Goal: Transaction & Acquisition: Subscribe to service/newsletter

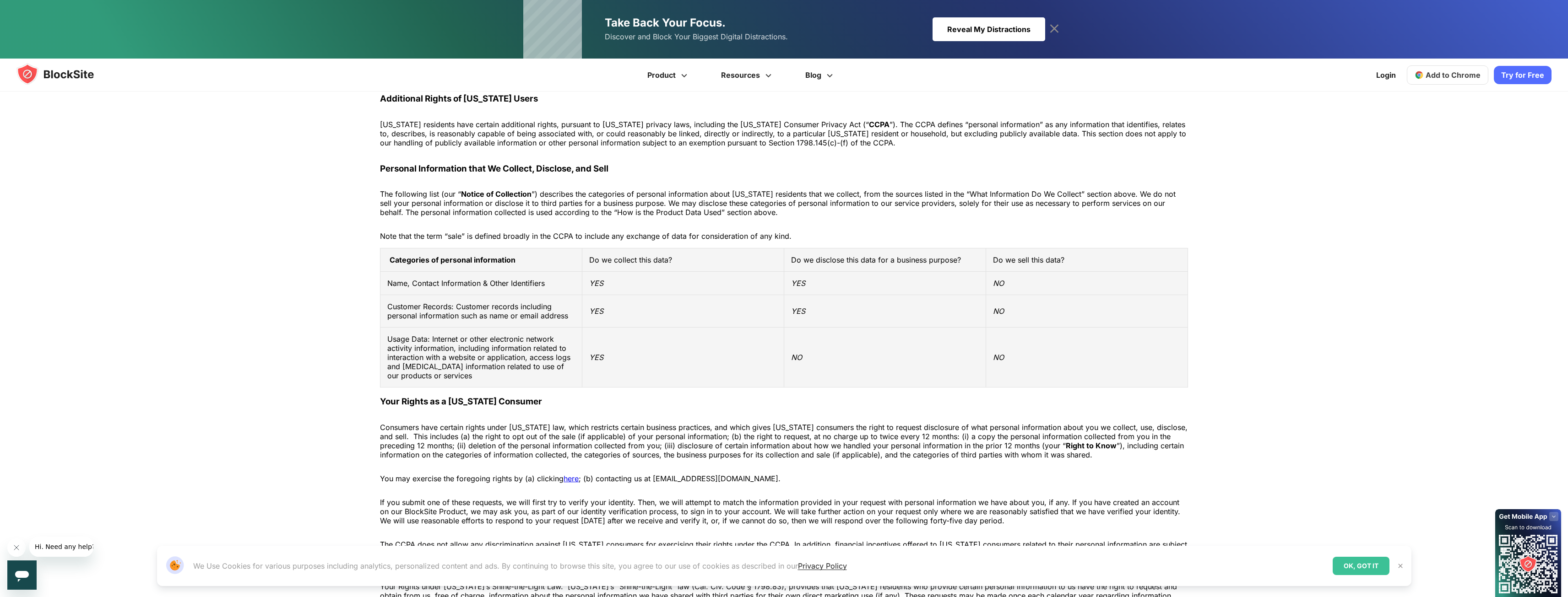
scroll to position [1510, 0]
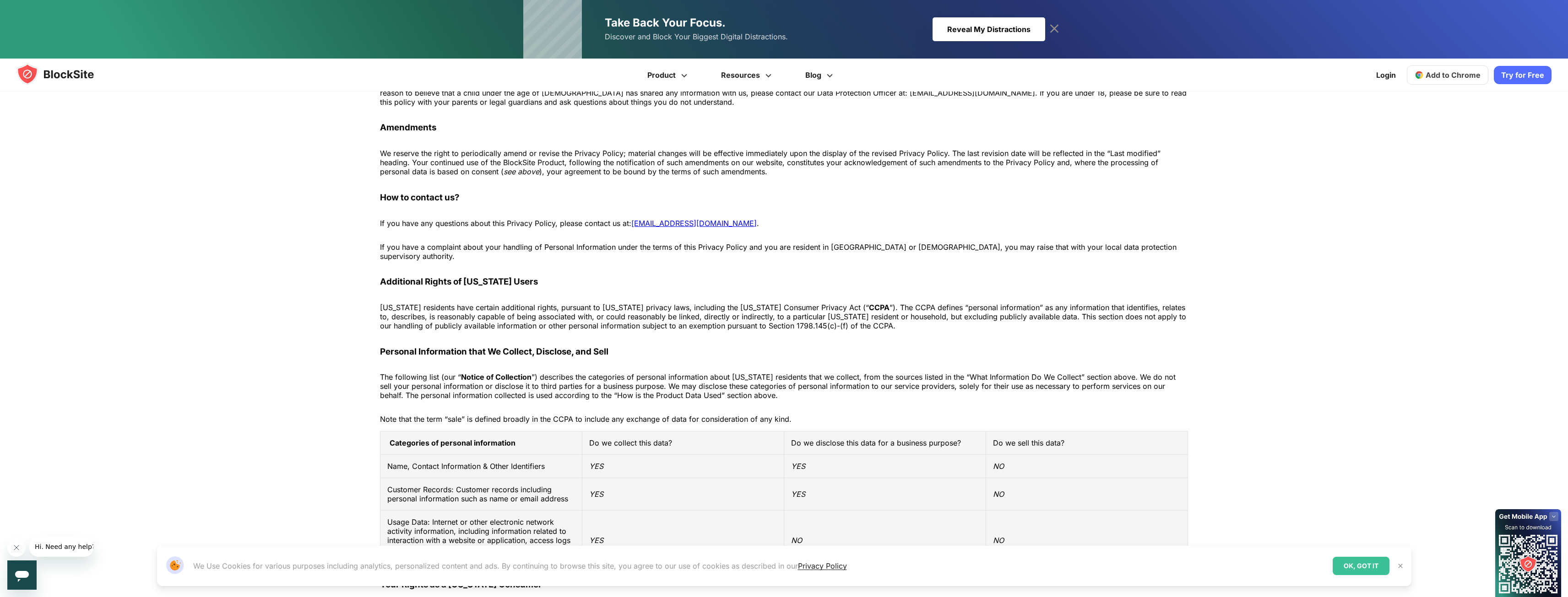
click at [1478, 78] on div "Login Add to Chrome Download on AppStore Download on Google Play Try for Free" at bounding box center [1461, 75] width 181 height 33
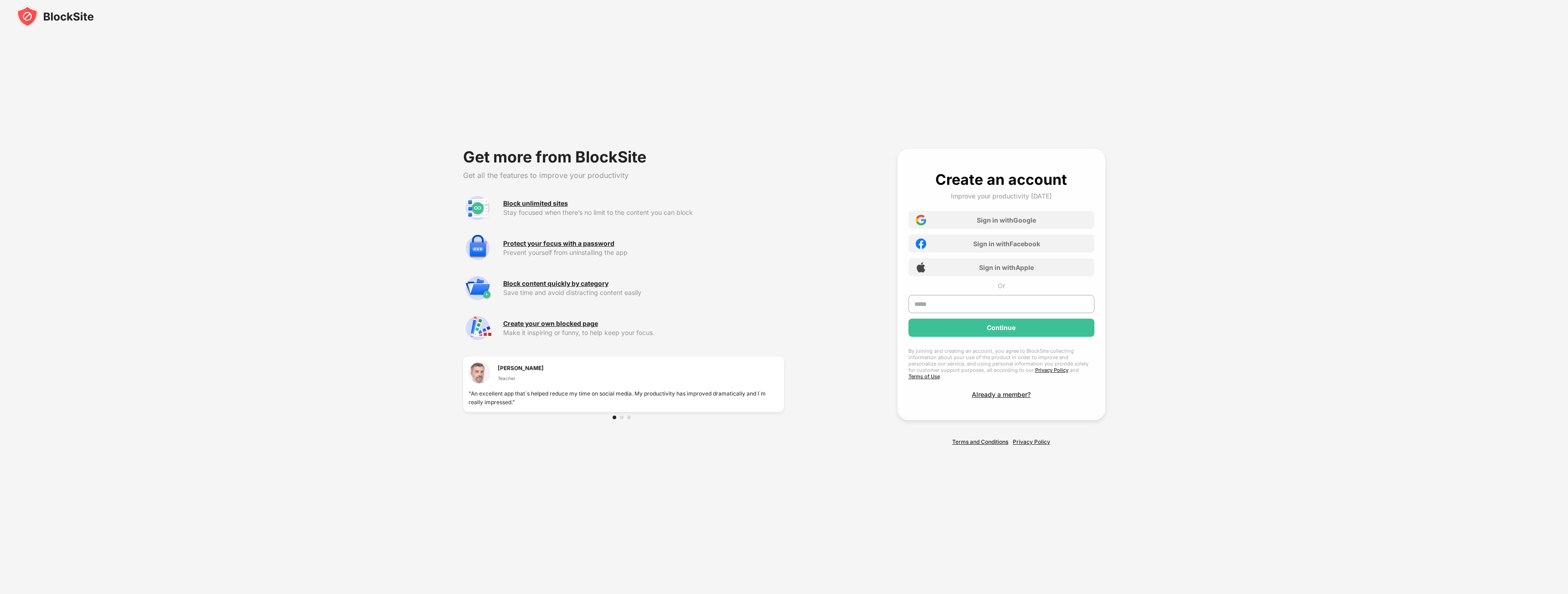
drag, startPoint x: 935, startPoint y: 284, endPoint x: 935, endPoint y: 292, distance: 8.0
click at [935, 285] on div "Create an account Improve your productivity today Sign in with Google Sign in w…" at bounding box center [1001, 284] width 186 height 228
click at [936, 301] on input "text" at bounding box center [1001, 304] width 186 height 18
type input "**********"
click at [1006, 332] on div "Continue" at bounding box center [1001, 328] width 29 height 7
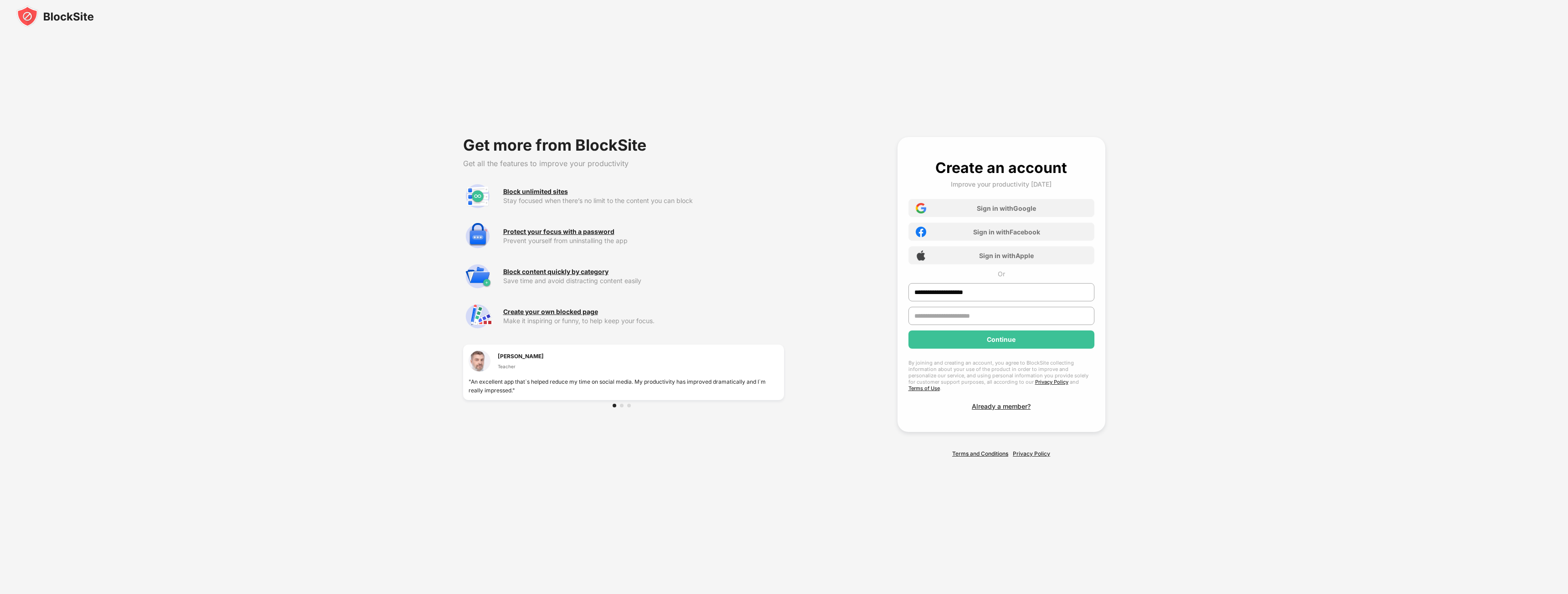
click at [983, 323] on input "text" at bounding box center [1001, 316] width 186 height 18
type input "****"
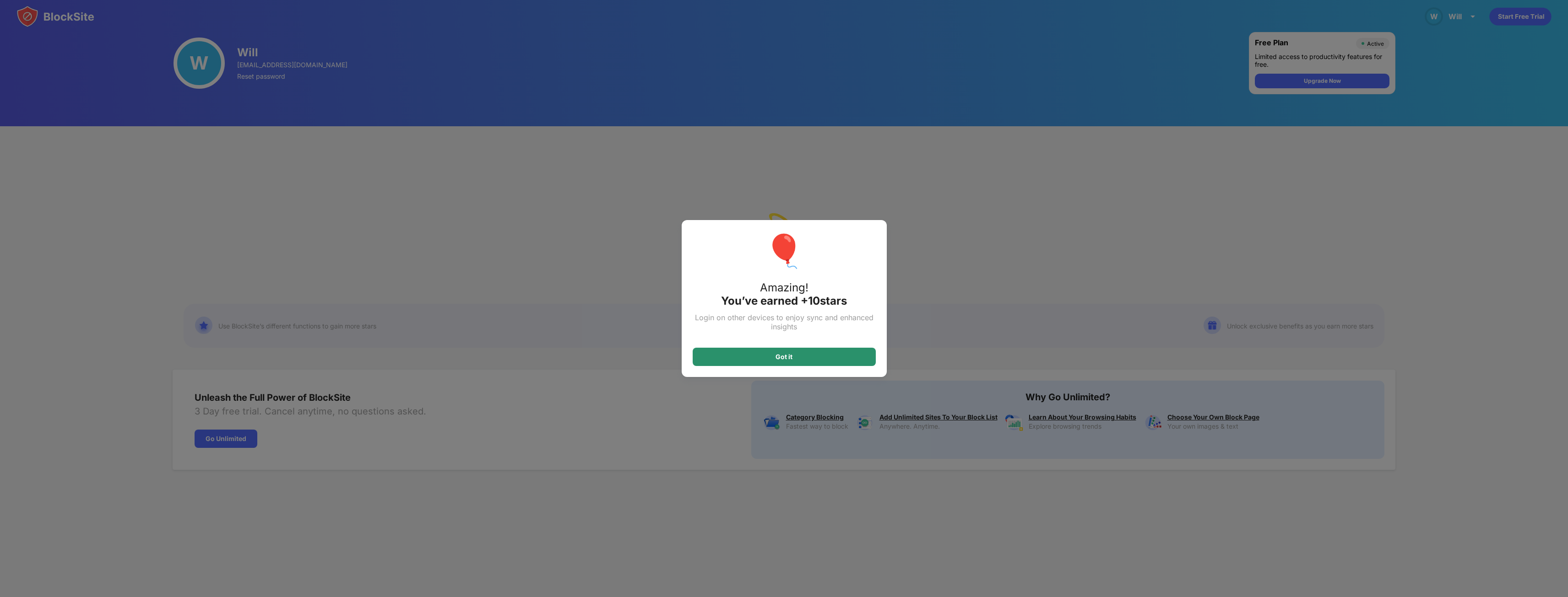
click at [791, 354] on div "Got it" at bounding box center [784, 357] width 183 height 18
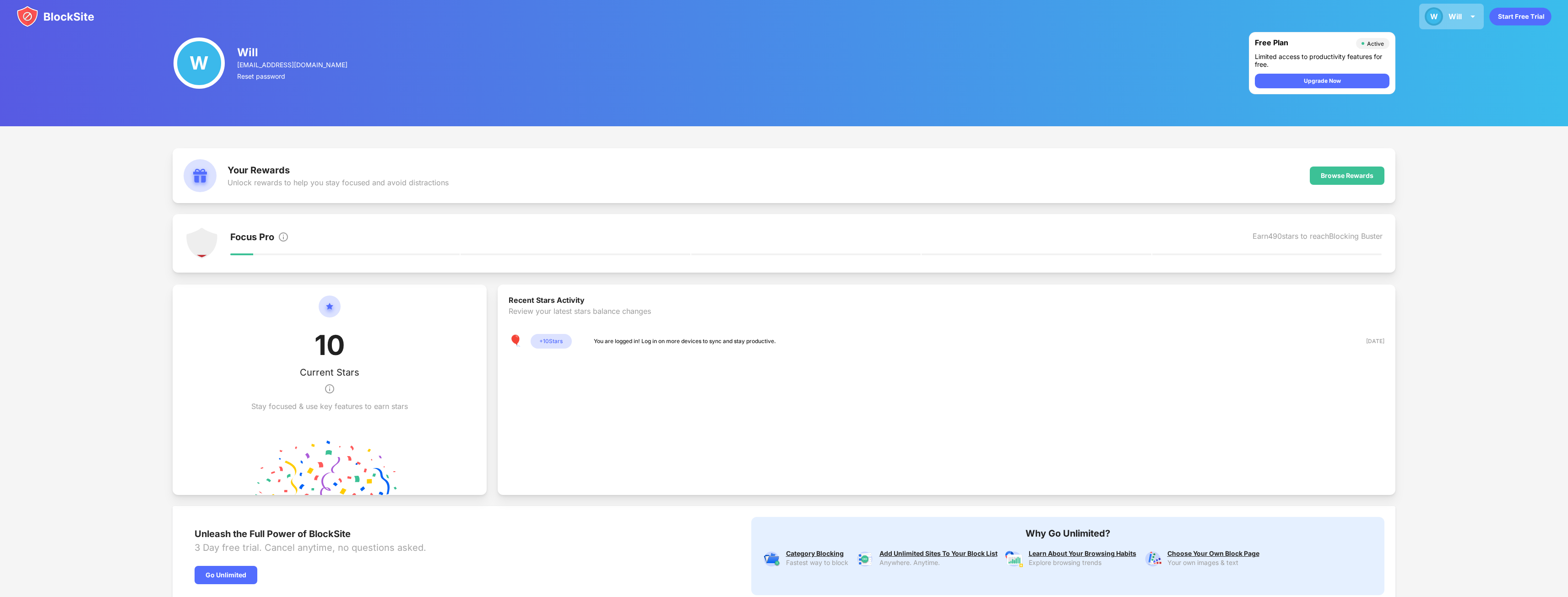
click at [1465, 18] on div "W Will W Will View Account Insights Premium Rewards Settings Support Log Out" at bounding box center [1451, 16] width 65 height 26
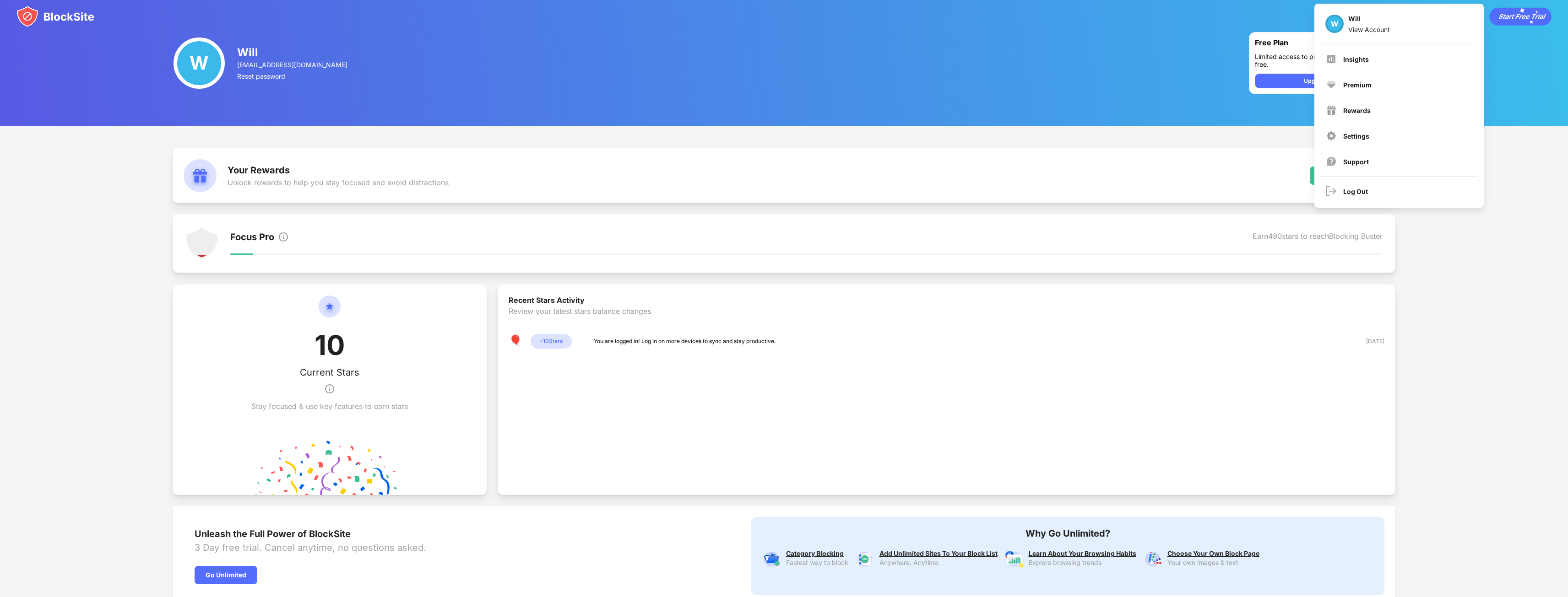
click at [1526, 30] on div "W Will W Will View Account Insights Premium Rewards Settings Support Log Out" at bounding box center [784, 16] width 1568 height 33
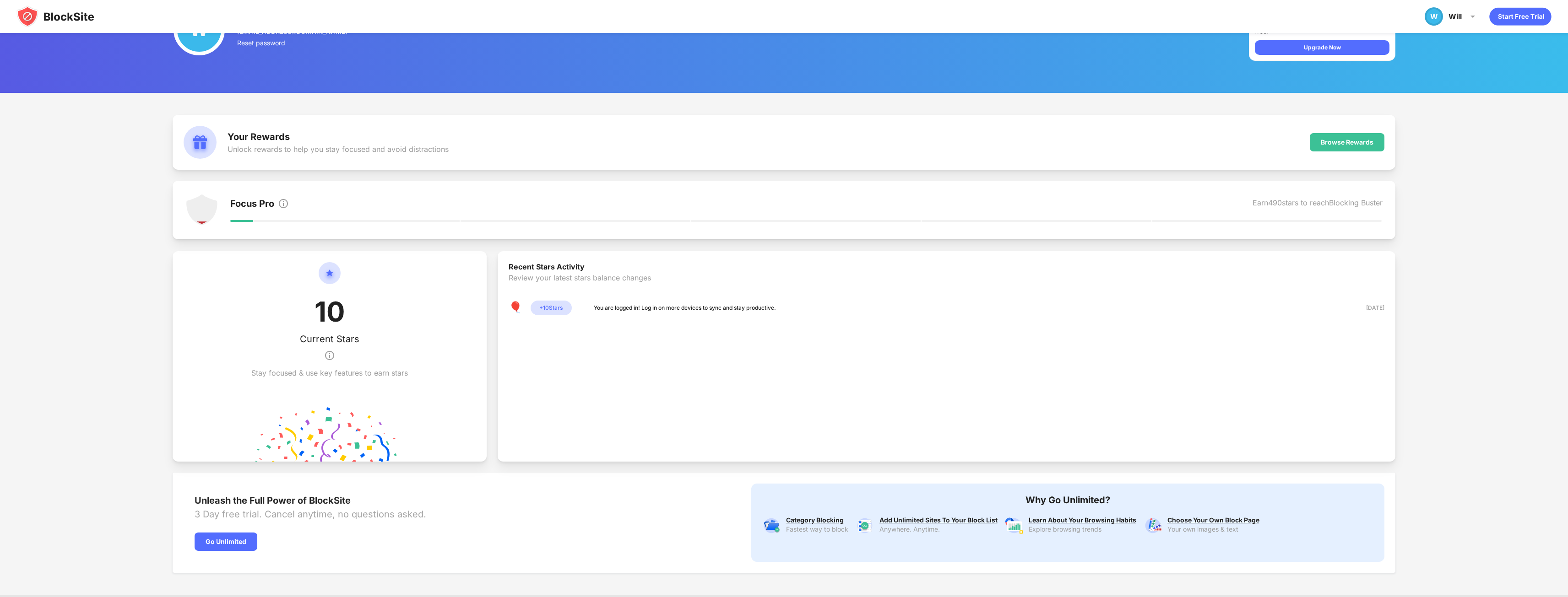
scroll to position [65, 0]
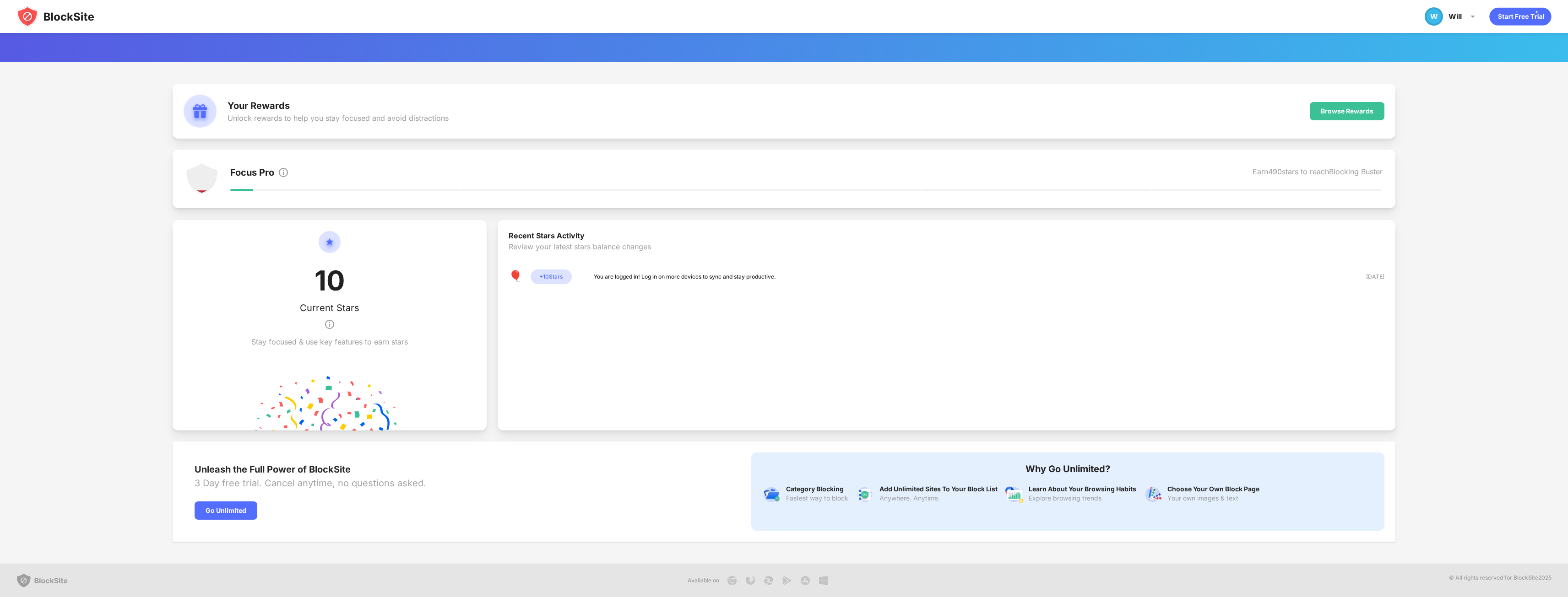
click at [1509, 10] on icon "animation" at bounding box center [1520, 16] width 62 height 18
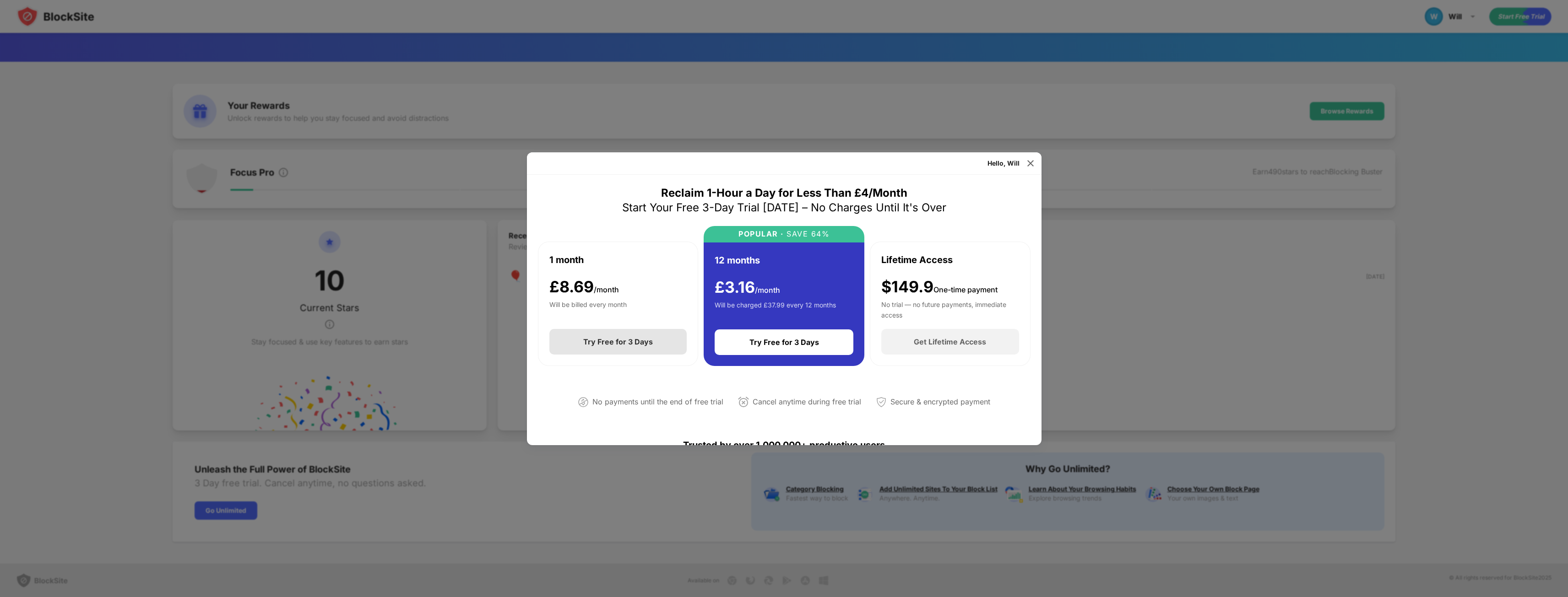
click at [620, 345] on div "Try Free for 3 Days" at bounding box center [618, 342] width 69 height 9
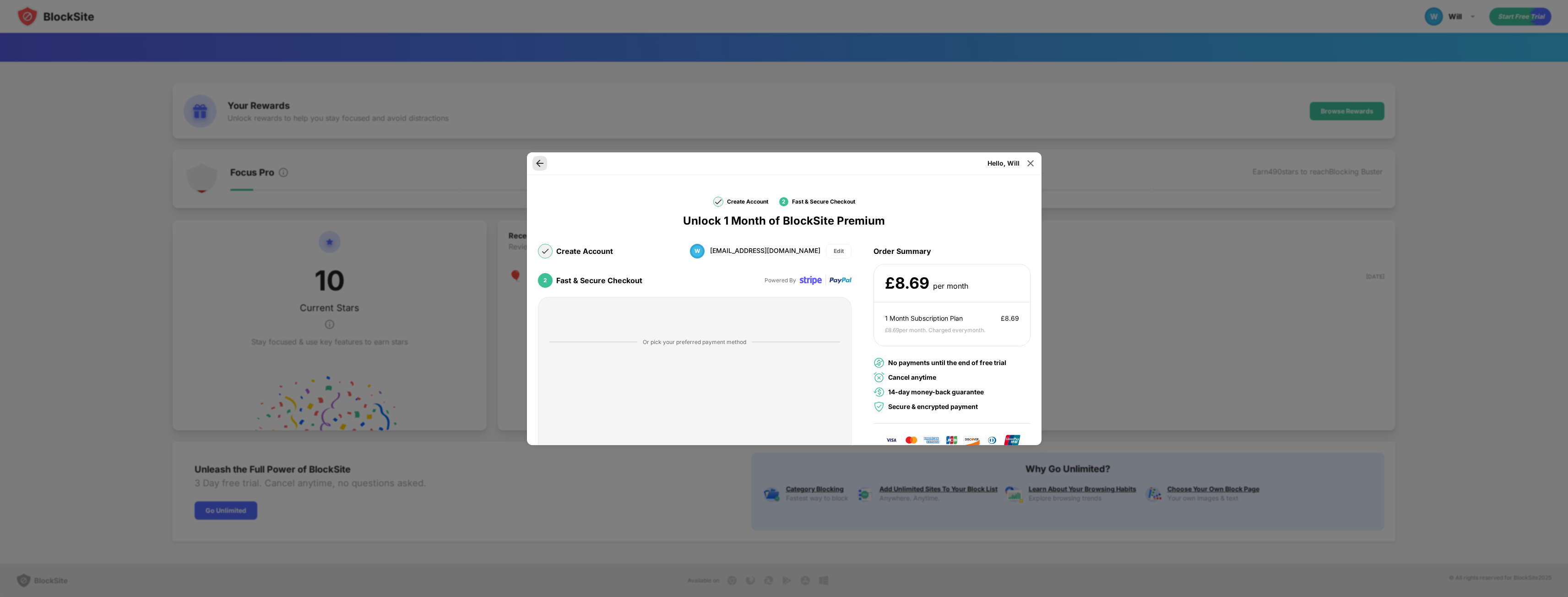
click at [545, 165] on div at bounding box center [540, 163] width 15 height 15
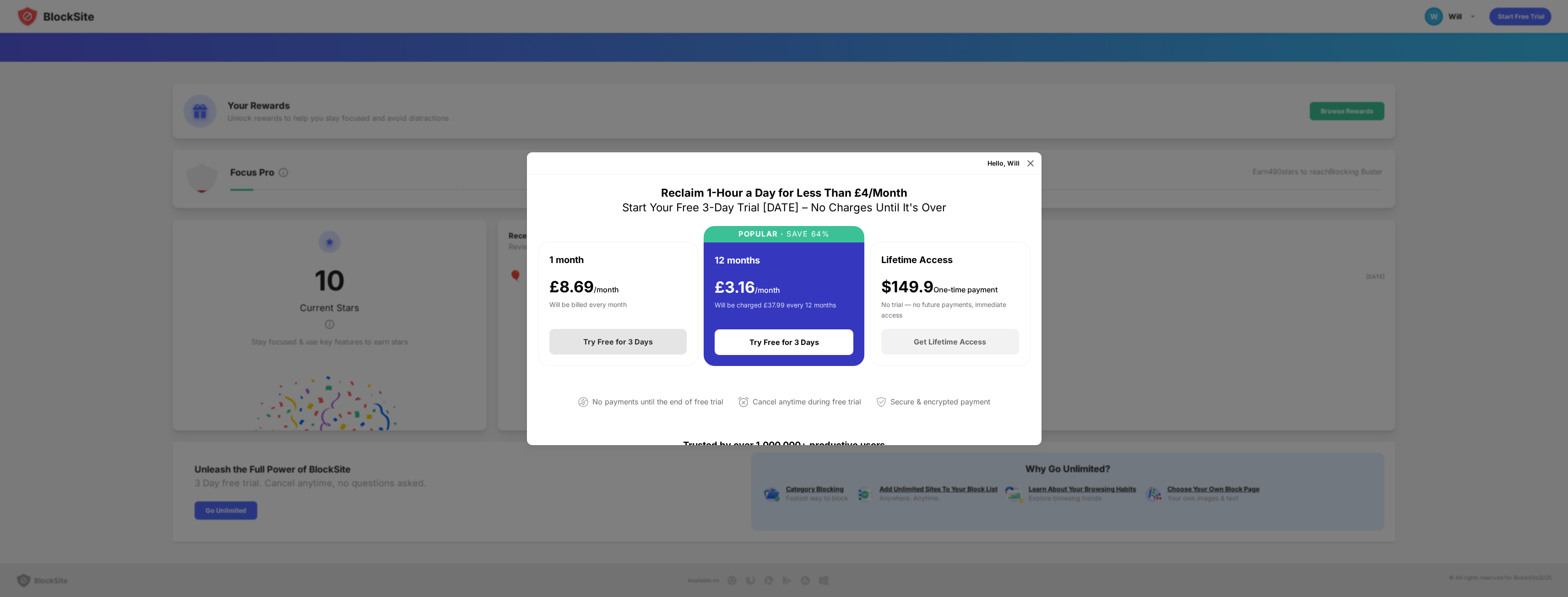
click at [649, 337] on div "Try Free for 3 Days" at bounding box center [618, 342] width 69 height 9
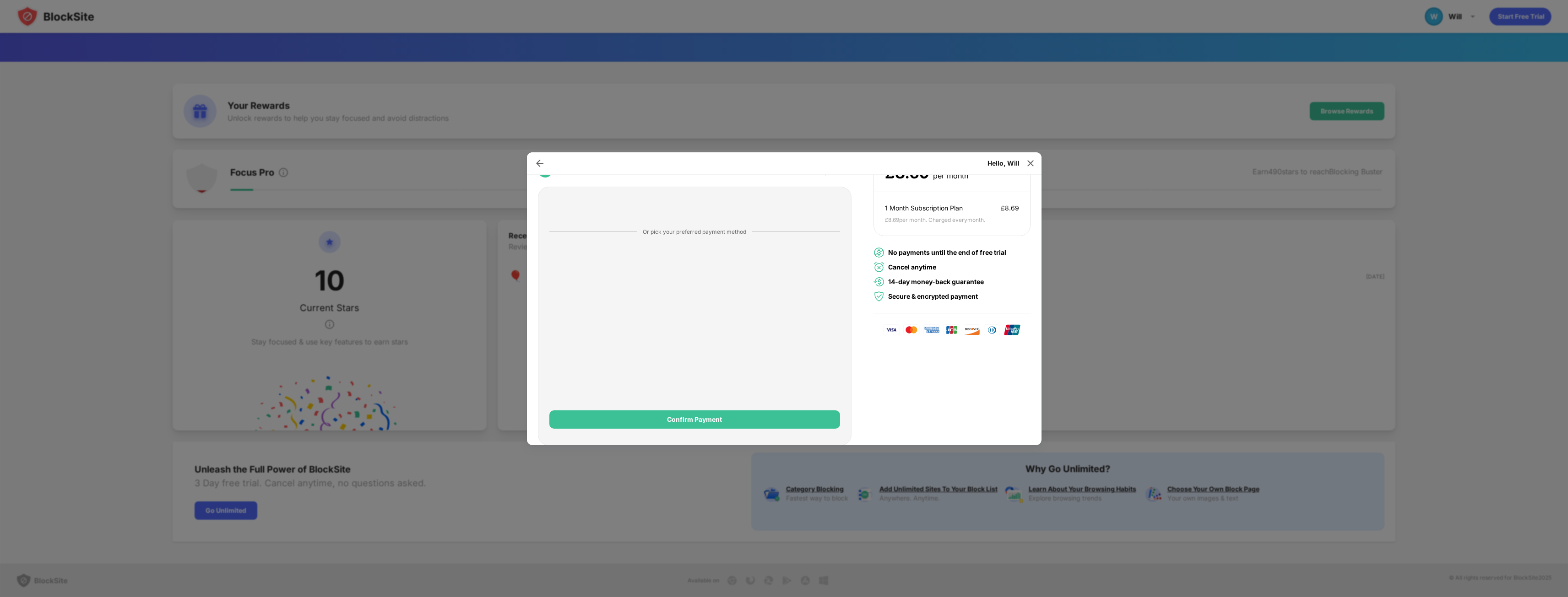
scroll to position [111, 0]
click at [542, 164] on img at bounding box center [540, 163] width 9 height 9
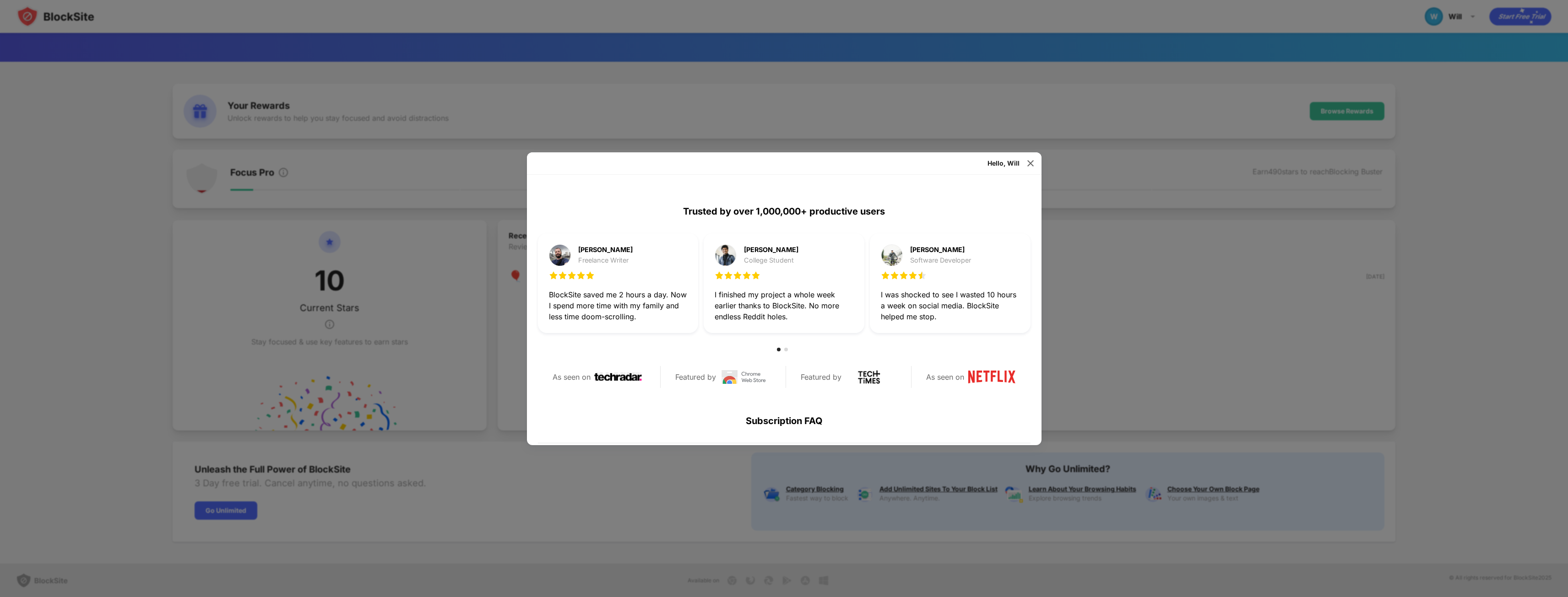
scroll to position [340, 0]
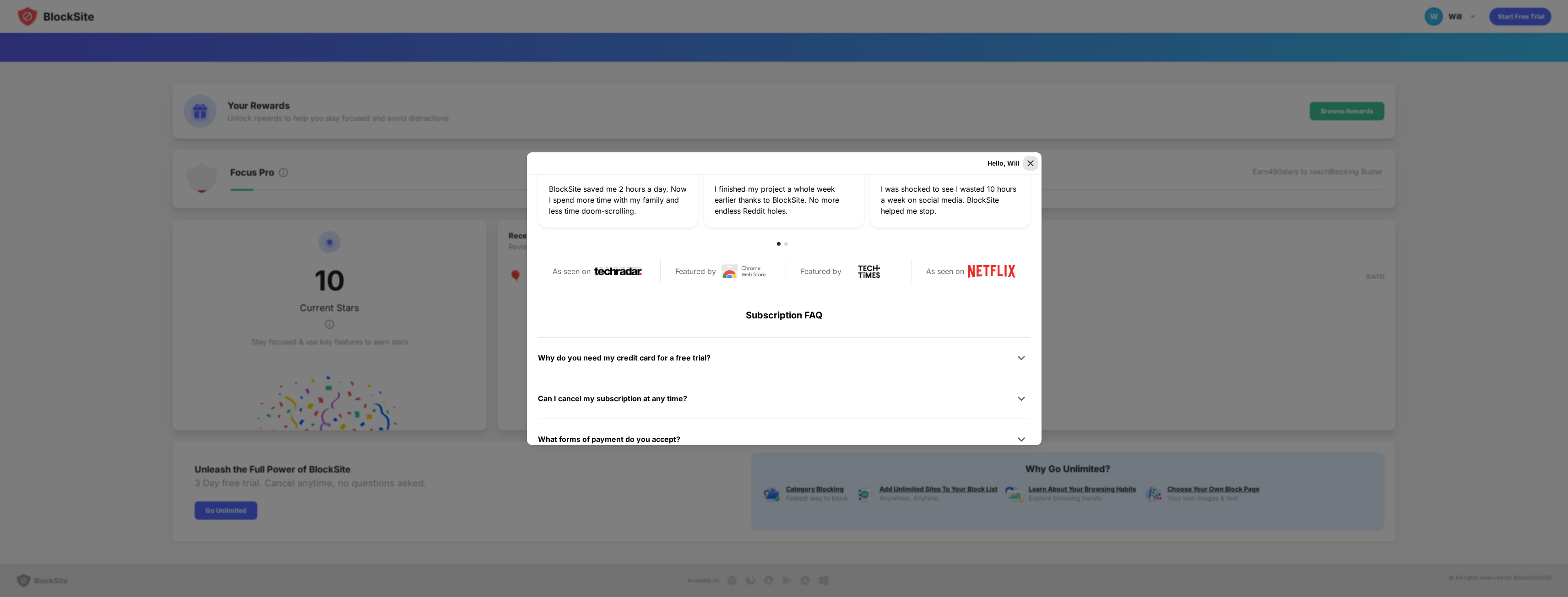
click at [1031, 160] on img at bounding box center [1030, 163] width 9 height 9
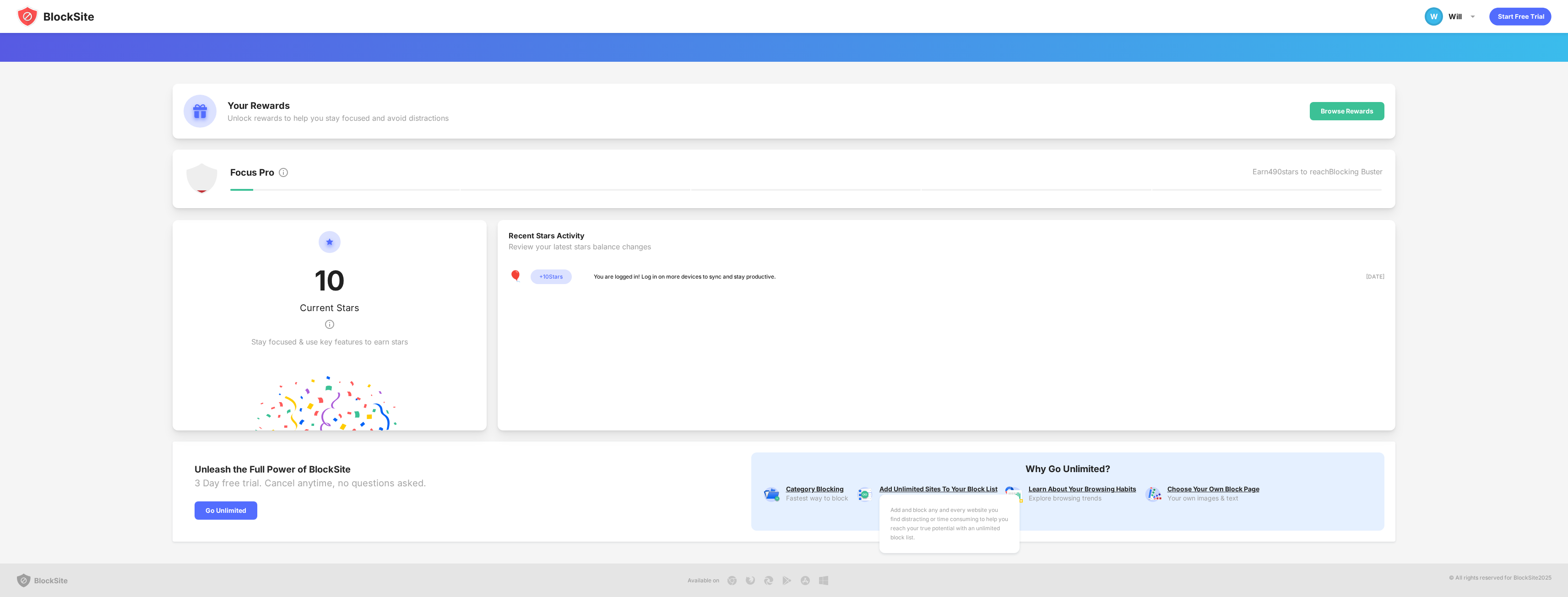
click at [902, 489] on div "Add and block any and every website you find distracting or time consuming to h…" at bounding box center [938, 489] width 118 height 7
click at [1520, 10] on icon "animation" at bounding box center [1520, 16] width 62 height 18
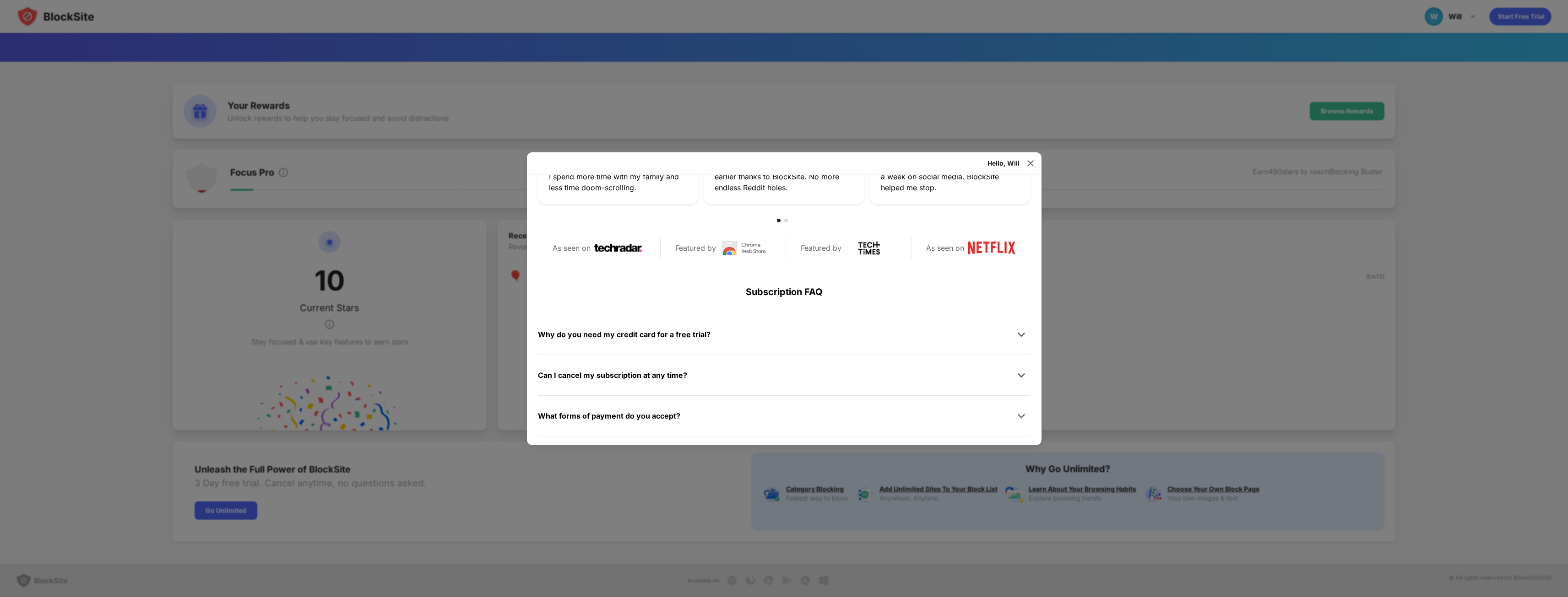
scroll to position [435, 0]
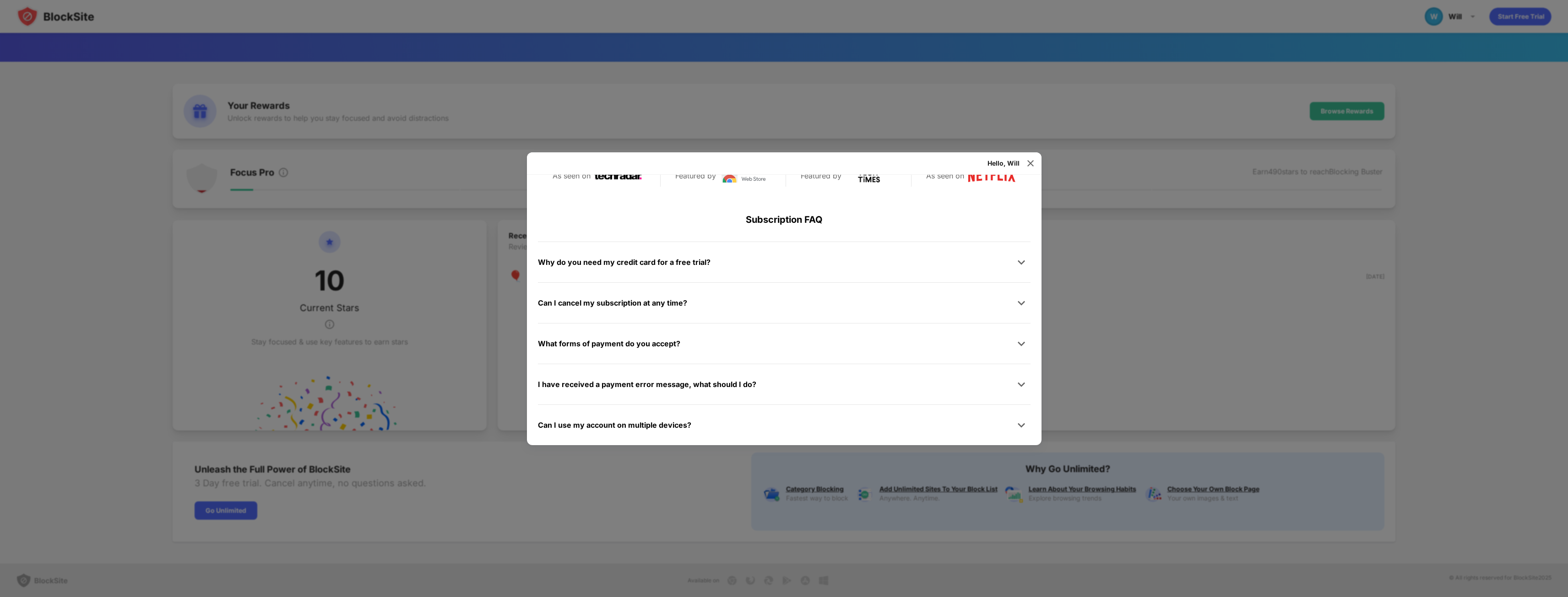
click at [1116, 158] on div at bounding box center [784, 298] width 1568 height 597
